Goal: Information Seeking & Learning: Check status

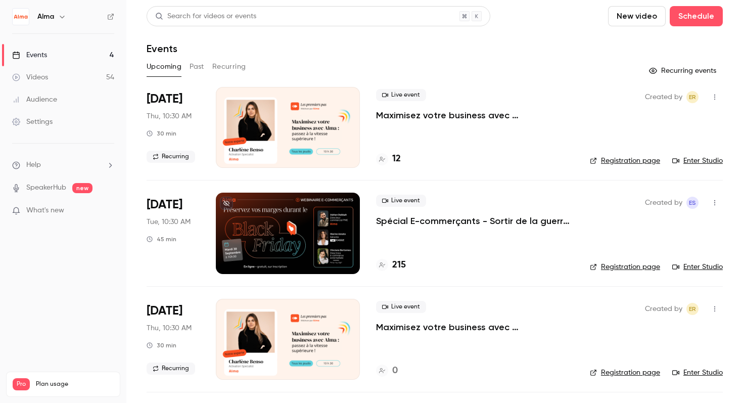
click at [387, 157] on div at bounding box center [382, 159] width 12 height 12
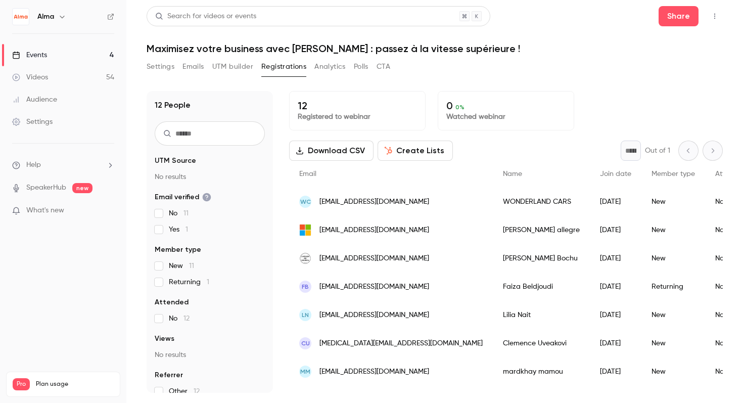
click at [522, 139] on div "12 Registered to webinar 0 0 % Watched webinar Download CSV Create Lists * Out …" at bounding box center [506, 242] width 434 height 302
click at [46, 56] on div "Events" at bounding box center [29, 55] width 35 height 10
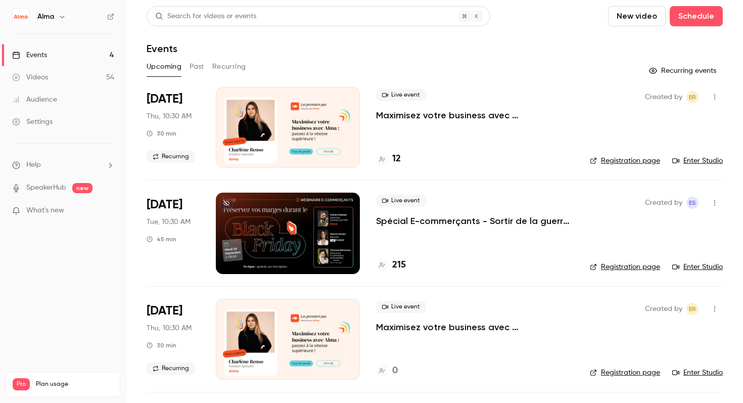
click at [233, 68] on button "Recurring" at bounding box center [229, 67] width 34 height 16
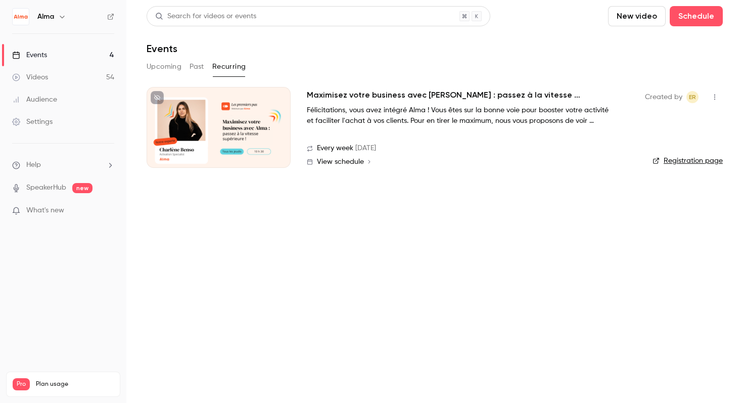
click at [166, 70] on button "Upcoming" at bounding box center [164, 67] width 35 height 16
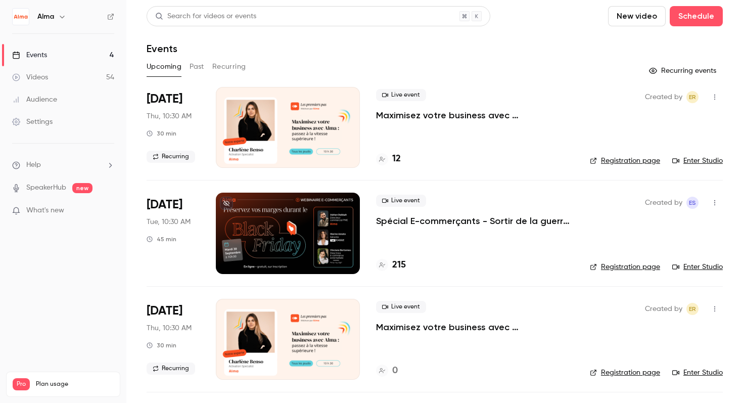
click at [647, 15] on button "New video" at bounding box center [637, 16] width 58 height 20
click at [638, 42] on div "Record" at bounding box center [673, 44] width 77 height 10
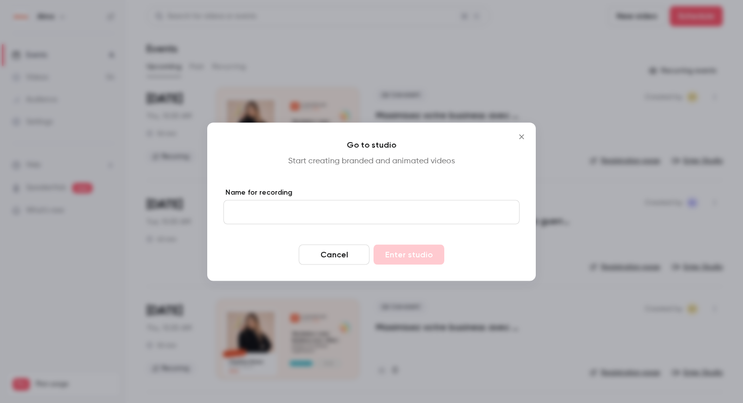
click at [335, 255] on button "Cancel" at bounding box center [334, 254] width 71 height 20
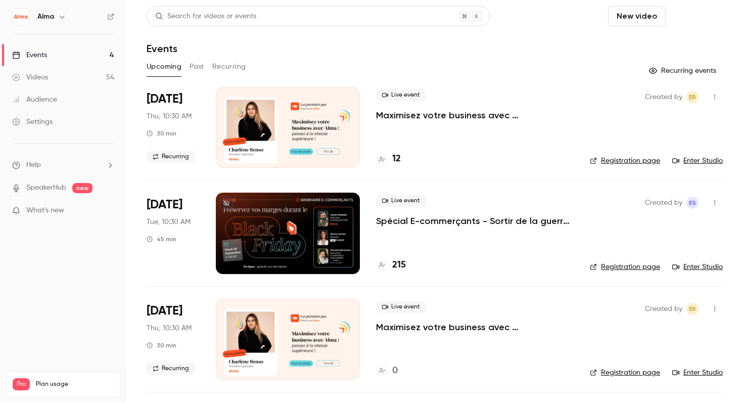
click at [709, 12] on button "Schedule" at bounding box center [696, 16] width 53 height 20
click at [490, 55] on div at bounding box center [371, 201] width 743 height 403
click at [57, 16] on button "button" at bounding box center [62, 17] width 12 height 12
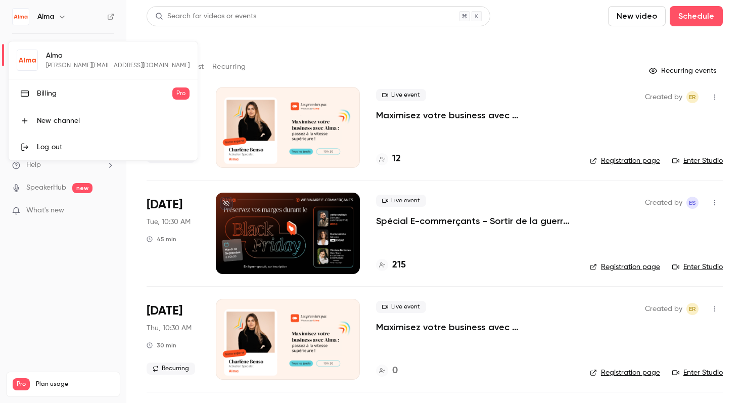
click at [57, 16] on div at bounding box center [371, 201] width 743 height 403
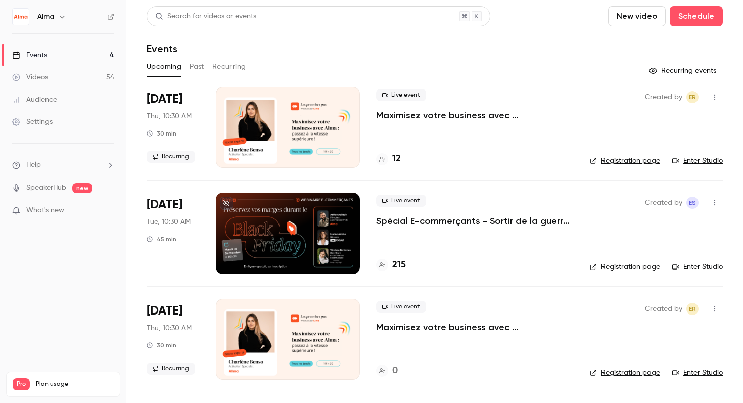
click at [60, 57] on link "Events 4" at bounding box center [63, 55] width 126 height 22
click at [37, 165] on span "Help" at bounding box center [33, 165] width 15 height 11
click at [250, 38] on div at bounding box center [371, 201] width 743 height 403
click at [525, 18] on div "Search for videos or events New video Schedule" at bounding box center [435, 16] width 576 height 20
click at [315, 19] on div "Search for videos or events" at bounding box center [319, 16] width 344 height 20
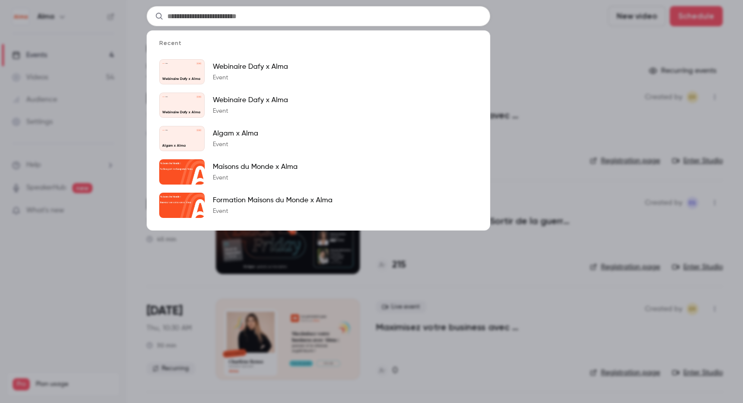
click at [315, 19] on input "text" at bounding box center [319, 16] width 344 height 20
click at [568, 40] on div "Recent Alma [DATE] Webinaire Dafy x Alma Webinaire Dafy x Alma Event Alma [DATE…" at bounding box center [371, 201] width 743 height 403
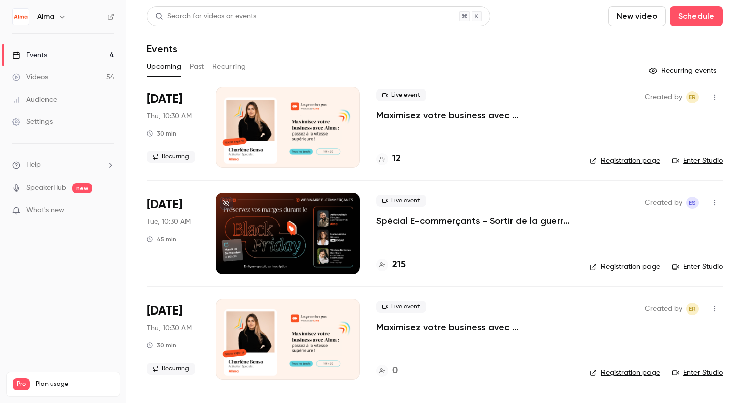
click at [197, 71] on button "Past" at bounding box center [197, 67] width 15 height 16
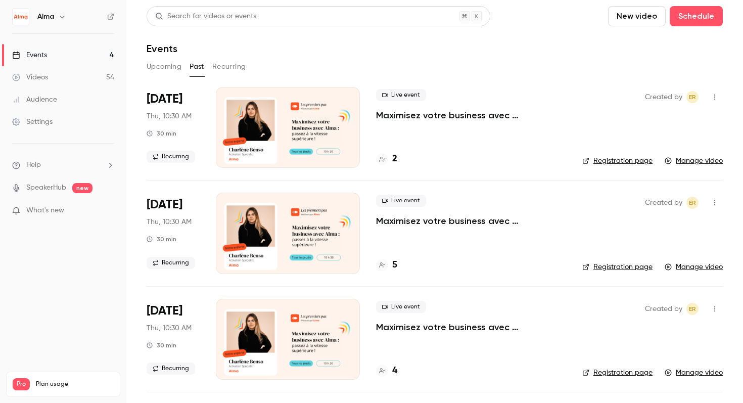
click at [164, 62] on button "Upcoming" at bounding box center [164, 67] width 35 height 16
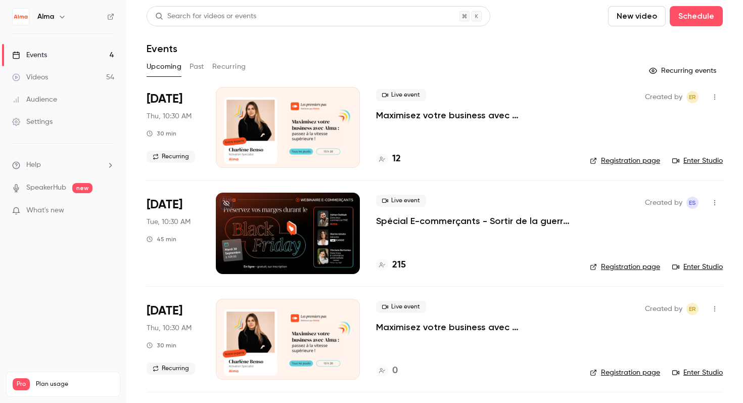
click at [385, 264] on icon at bounding box center [382, 264] width 6 height 5
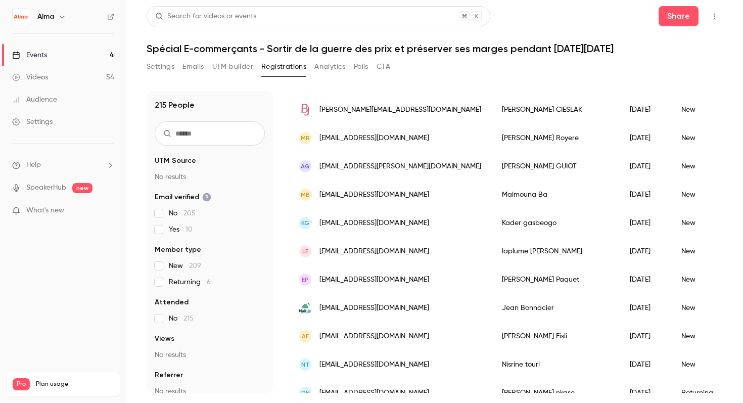
scroll to position [573, 0]
